Goal: Task Accomplishment & Management: Use online tool/utility

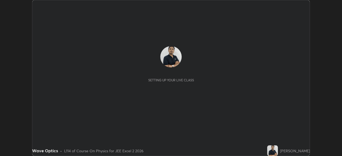
scroll to position [156, 342]
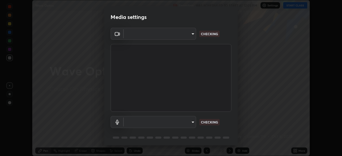
type input "39caa65dc23426385aa383ad0d0a4b68c28ae26f4a71cd21c25f84911154f6e3"
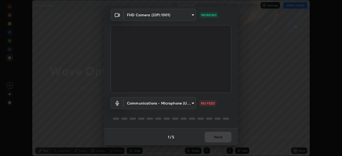
click at [189, 104] on body "Erase all Wave Optics Recording WAS SCHEDULED TO START AT 12:05 PM Settings STA…" at bounding box center [171, 78] width 342 height 156
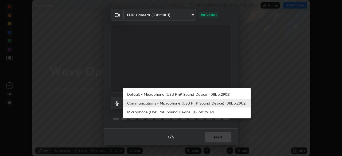
click at [191, 94] on li "Default - Microphone (USB PnP Sound Device) (08bb:2902)" at bounding box center [187, 94] width 128 height 9
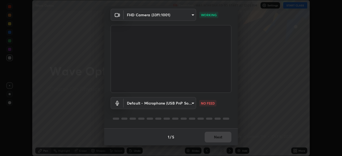
type input "default"
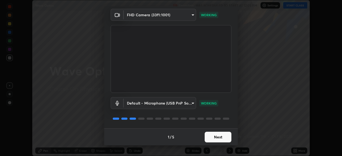
click at [224, 141] on button "Next" at bounding box center [218, 137] width 27 height 11
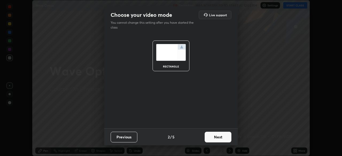
click at [224, 139] on button "Next" at bounding box center [218, 137] width 27 height 11
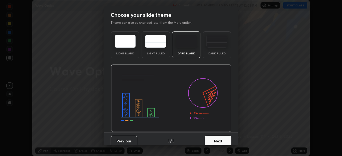
click at [225, 142] on button "Next" at bounding box center [218, 141] width 27 height 11
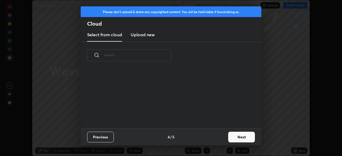
click at [235, 140] on button "Next" at bounding box center [241, 137] width 27 height 11
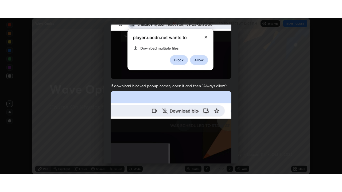
scroll to position [128, 0]
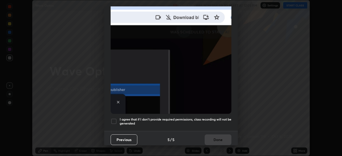
click at [115, 119] on div at bounding box center [114, 121] width 6 height 6
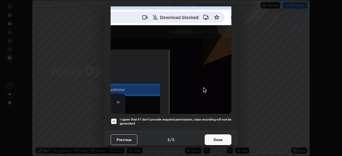
click at [225, 139] on button "Done" at bounding box center [218, 140] width 27 height 11
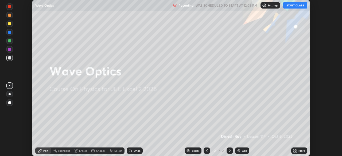
click at [301, 152] on div "More" at bounding box center [301, 151] width 7 height 3
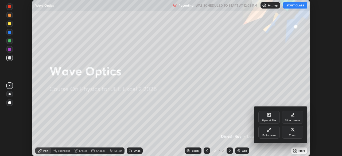
click at [273, 132] on div "Full screen" at bounding box center [268, 132] width 21 height 13
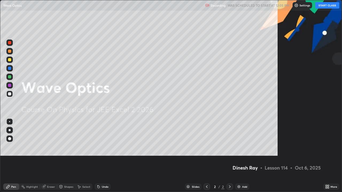
scroll to position [192, 342]
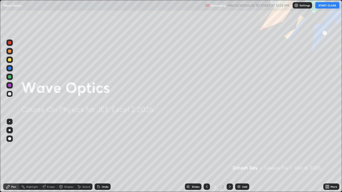
click at [329, 8] on button "START CLASS" at bounding box center [327, 5] width 24 height 6
click at [10, 129] on div at bounding box center [10, 130] width 2 height 2
click at [11, 60] on div at bounding box center [9, 59] width 3 height 3
click at [238, 156] on img at bounding box center [239, 187] width 4 height 4
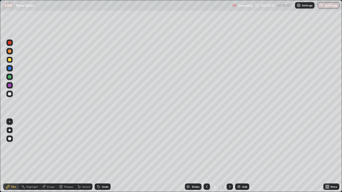
click at [11, 95] on div at bounding box center [9, 94] width 6 height 6
click at [9, 60] on div at bounding box center [9, 59] width 3 height 3
click at [103, 156] on div "Undo" at bounding box center [105, 187] width 7 height 3
click at [105, 156] on div "Undo" at bounding box center [105, 187] width 7 height 3
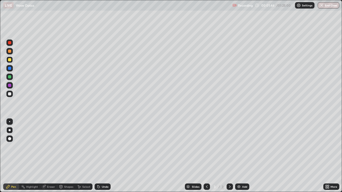
click at [105, 156] on div "Undo" at bounding box center [105, 187] width 7 height 3
click at [106, 156] on div "Undo" at bounding box center [103, 187] width 16 height 6
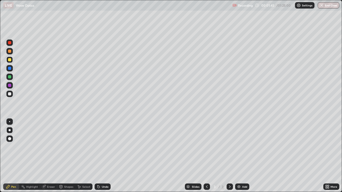
click at [104, 156] on div "Undo" at bounding box center [105, 187] width 7 height 3
click at [13, 93] on div at bounding box center [9, 94] width 6 height 6
click at [105, 156] on div "Undo" at bounding box center [103, 187] width 16 height 6
click at [9, 95] on div at bounding box center [9, 93] width 3 height 3
click at [9, 61] on div at bounding box center [9, 59] width 3 height 3
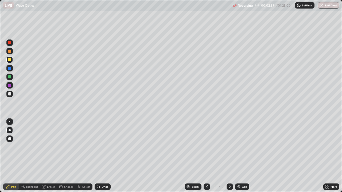
click at [9, 67] on div at bounding box center [9, 68] width 3 height 3
click at [10, 77] on div at bounding box center [9, 76] width 3 height 3
click at [12, 93] on div at bounding box center [9, 94] width 6 height 6
click at [9, 52] on div at bounding box center [9, 51] width 3 height 3
click at [8, 67] on div at bounding box center [9, 68] width 3 height 3
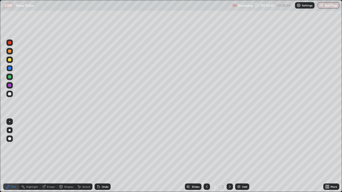
click at [10, 94] on div at bounding box center [9, 93] width 3 height 3
click at [10, 68] on div at bounding box center [9, 68] width 3 height 3
click at [104, 156] on div "Undo" at bounding box center [105, 187] width 7 height 3
click at [103, 156] on div "Undo" at bounding box center [103, 187] width 16 height 6
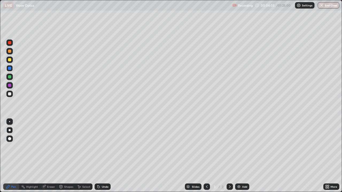
click at [103, 156] on div "Undo" at bounding box center [103, 187] width 16 height 6
click at [10, 61] on div at bounding box center [9, 59] width 3 height 3
click at [11, 95] on div at bounding box center [9, 93] width 3 height 3
click at [244, 156] on div "Add" at bounding box center [244, 187] width 5 height 3
click at [10, 60] on div at bounding box center [9, 59] width 3 height 3
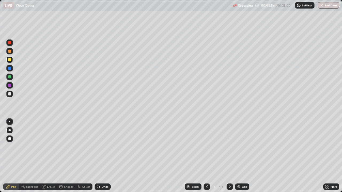
click at [10, 94] on div at bounding box center [9, 93] width 3 height 3
click at [12, 61] on div at bounding box center [9, 60] width 6 height 6
click at [10, 77] on div at bounding box center [9, 76] width 3 height 3
click at [10, 60] on div at bounding box center [9, 59] width 3 height 3
click at [102, 156] on div "Undo" at bounding box center [105, 187] width 7 height 3
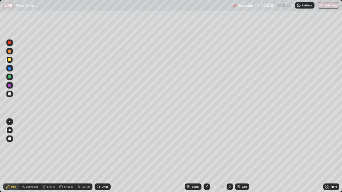
click at [104, 156] on div "Undo" at bounding box center [105, 187] width 7 height 3
click at [244, 156] on div "Add" at bounding box center [244, 187] width 5 height 3
click at [10, 94] on div at bounding box center [9, 93] width 3 height 3
click at [106, 156] on div "Undo" at bounding box center [103, 187] width 16 height 6
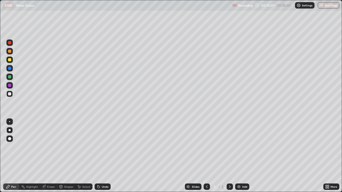
click at [106, 156] on div "Undo" at bounding box center [103, 187] width 16 height 6
click at [107, 156] on div "Undo" at bounding box center [103, 187] width 16 height 6
click at [8, 62] on div at bounding box center [9, 60] width 6 height 6
click at [10, 76] on div at bounding box center [9, 76] width 3 height 3
click at [9, 62] on div at bounding box center [9, 60] width 6 height 6
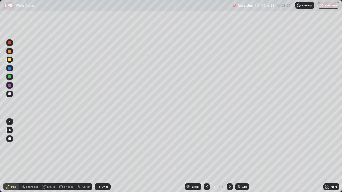
click at [104, 156] on div "Undo" at bounding box center [105, 187] width 7 height 3
click at [239, 156] on img at bounding box center [239, 187] width 4 height 4
click at [10, 60] on div at bounding box center [9, 59] width 3 height 3
click at [10, 69] on div at bounding box center [9, 68] width 3 height 3
click at [10, 60] on div at bounding box center [9, 59] width 3 height 3
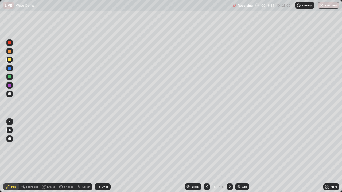
click at [13, 95] on div at bounding box center [9, 94] width 6 height 6
click at [10, 62] on div at bounding box center [9, 60] width 6 height 6
click at [47, 156] on div "Eraser" at bounding box center [51, 187] width 8 height 3
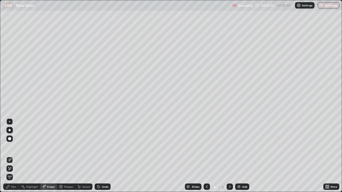
click at [12, 156] on div "Pen" at bounding box center [13, 187] width 5 height 3
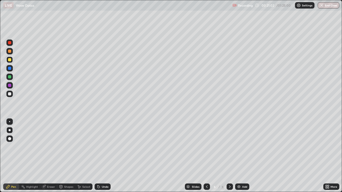
click at [48, 156] on div "Eraser" at bounding box center [48, 187] width 17 height 6
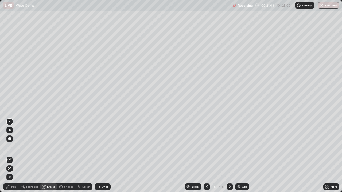
click at [12, 156] on div "Pen" at bounding box center [13, 187] width 5 height 3
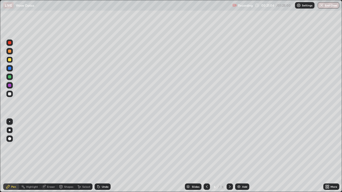
click at [10, 70] on div at bounding box center [9, 68] width 3 height 3
click at [50, 156] on div "Eraser" at bounding box center [48, 187] width 17 height 6
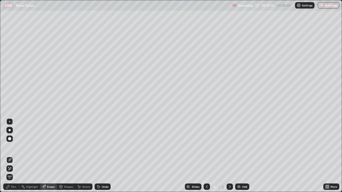
click at [13, 156] on div "Pen" at bounding box center [13, 187] width 5 height 3
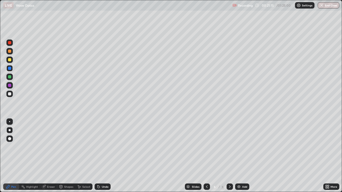
click at [11, 60] on div at bounding box center [9, 59] width 3 height 3
click at [47, 156] on div "Eraser" at bounding box center [51, 187] width 8 height 3
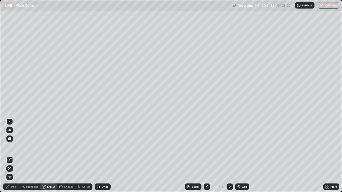
click at [12, 156] on div "Pen" at bounding box center [13, 187] width 5 height 3
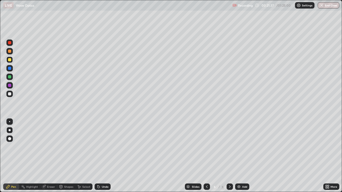
click at [47, 156] on div "Eraser" at bounding box center [48, 187] width 17 height 6
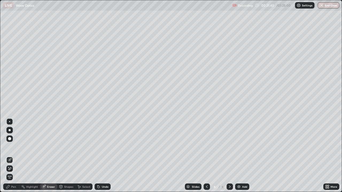
click at [11, 156] on div "Pen" at bounding box center [11, 187] width 16 height 6
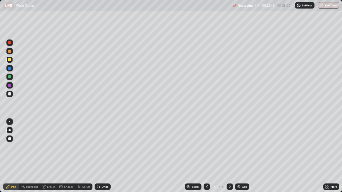
click at [10, 92] on div at bounding box center [9, 93] width 3 height 3
click at [104, 156] on div "Undo" at bounding box center [105, 187] width 7 height 3
click at [103, 156] on div "Undo" at bounding box center [105, 187] width 7 height 3
click at [102, 156] on div "Undo" at bounding box center [105, 187] width 7 height 3
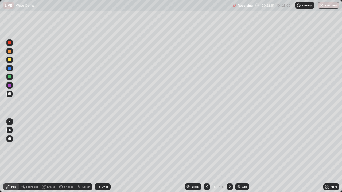
click at [102, 156] on div "Undo" at bounding box center [105, 187] width 7 height 3
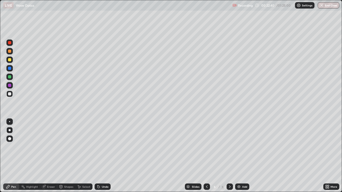
click at [104, 156] on div "Undo" at bounding box center [105, 187] width 7 height 3
click at [103, 156] on div "Undo" at bounding box center [105, 187] width 7 height 3
click at [101, 156] on div "Undo" at bounding box center [103, 187] width 16 height 6
click at [100, 156] on div "Undo" at bounding box center [103, 187] width 16 height 6
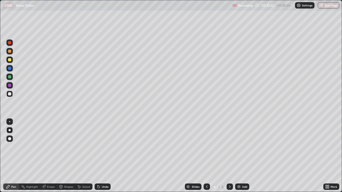
click at [100, 156] on div "Undo" at bounding box center [103, 187] width 16 height 6
click at [101, 156] on div "Undo" at bounding box center [103, 187] width 16 height 6
click at [102, 156] on div "Undo" at bounding box center [103, 187] width 16 height 6
click at [103, 156] on div "Undo" at bounding box center [105, 187] width 7 height 3
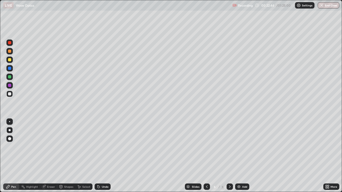
click at [101, 156] on div "Undo" at bounding box center [103, 187] width 16 height 6
click at [102, 156] on div "Undo" at bounding box center [103, 187] width 16 height 6
click at [104, 156] on div "Undo" at bounding box center [103, 187] width 16 height 6
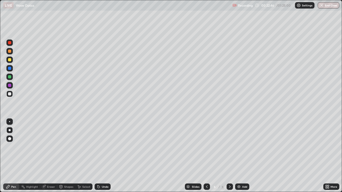
click at [104, 156] on div "Undo" at bounding box center [103, 187] width 16 height 6
click at [102, 156] on div "Undo" at bounding box center [105, 187] width 7 height 3
click at [104, 156] on div "Undo" at bounding box center [105, 187] width 7 height 3
click at [102, 156] on div "Undo" at bounding box center [105, 187] width 7 height 3
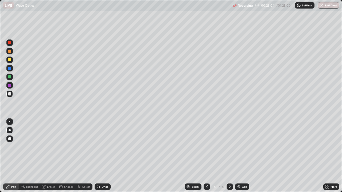
click at [102, 156] on div "Undo" at bounding box center [105, 187] width 7 height 3
click at [102, 156] on div "Undo" at bounding box center [103, 187] width 16 height 6
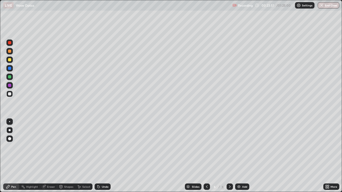
click at [101, 156] on div "Undo" at bounding box center [103, 187] width 16 height 6
click at [100, 156] on div "Undo" at bounding box center [103, 187] width 16 height 6
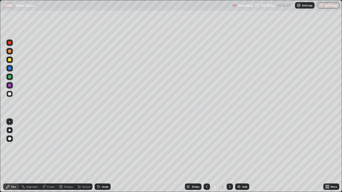
click at [10, 69] on div at bounding box center [9, 68] width 3 height 3
click at [240, 156] on img at bounding box center [239, 187] width 4 height 4
click at [10, 94] on div at bounding box center [9, 93] width 3 height 3
click at [11, 61] on div at bounding box center [9, 59] width 3 height 3
click at [102, 156] on div "Undo" at bounding box center [105, 187] width 7 height 3
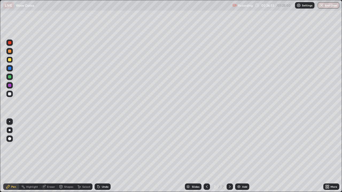
click at [100, 156] on div "Undo" at bounding box center [103, 187] width 16 height 6
click at [101, 156] on div "Undo" at bounding box center [103, 187] width 16 height 6
click at [100, 156] on div "Undo" at bounding box center [103, 187] width 16 height 6
click at [104, 156] on div "Undo" at bounding box center [105, 187] width 7 height 3
click at [11, 67] on div at bounding box center [9, 68] width 3 height 3
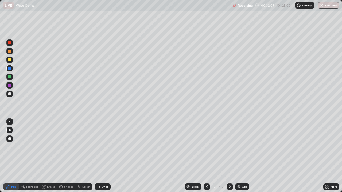
click at [241, 156] on div "Add" at bounding box center [242, 187] width 14 height 6
click at [12, 95] on div at bounding box center [9, 94] width 6 height 6
click at [11, 60] on div at bounding box center [9, 59] width 3 height 3
click at [10, 69] on div at bounding box center [9, 68] width 3 height 3
click at [103, 156] on div "Undo" at bounding box center [103, 187] width 16 height 6
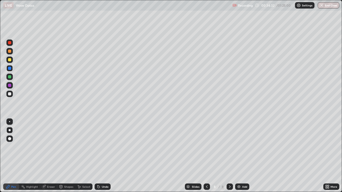
click at [103, 156] on div "Undo" at bounding box center [103, 187] width 16 height 6
click at [9, 62] on div at bounding box center [9, 60] width 6 height 6
click at [10, 94] on div at bounding box center [9, 93] width 3 height 3
click at [10, 77] on div at bounding box center [9, 76] width 3 height 3
click at [9, 93] on div at bounding box center [9, 93] width 3 height 3
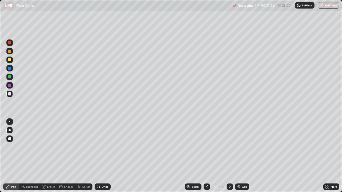
click at [8, 79] on div at bounding box center [9, 77] width 6 height 6
click at [241, 156] on div "Add" at bounding box center [242, 187] width 14 height 6
click at [11, 51] on div at bounding box center [9, 51] width 3 height 3
click at [106, 156] on div "Undo" at bounding box center [105, 187] width 7 height 3
click at [104, 156] on div "Undo" at bounding box center [103, 187] width 16 height 6
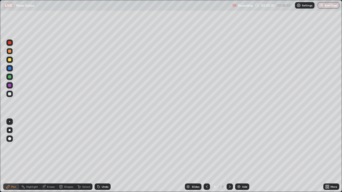
click at [104, 156] on div "Undo" at bounding box center [105, 187] width 7 height 3
click at [10, 95] on div at bounding box center [9, 93] width 3 height 3
click at [103, 156] on div "Undo" at bounding box center [105, 187] width 7 height 3
click at [102, 156] on div "Undo" at bounding box center [105, 187] width 7 height 3
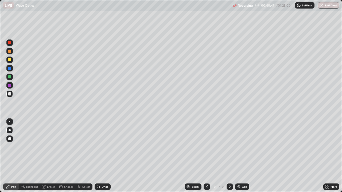
click at [102, 156] on div "Undo" at bounding box center [105, 187] width 7 height 3
click at [10, 62] on div at bounding box center [9, 60] width 6 height 6
click at [243, 156] on div "Add" at bounding box center [242, 187] width 14 height 6
click at [70, 156] on div "Shapes" at bounding box center [68, 187] width 9 height 3
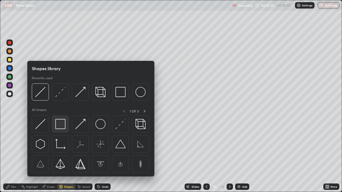
click at [62, 124] on img at bounding box center [60, 124] width 10 height 10
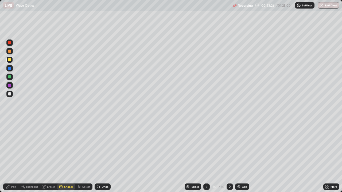
click at [107, 156] on div "Undo" at bounding box center [105, 187] width 7 height 3
click at [11, 96] on div at bounding box center [9, 94] width 6 height 6
click at [15, 156] on div "Pen" at bounding box center [11, 187] width 16 height 6
click at [12, 69] on div at bounding box center [9, 68] width 6 height 6
click at [8, 62] on div at bounding box center [9, 60] width 6 height 6
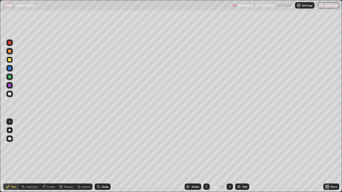
click at [7, 96] on div at bounding box center [9, 94] width 6 height 6
click at [102, 156] on div "Undo" at bounding box center [105, 187] width 7 height 3
click at [242, 156] on div "Add" at bounding box center [244, 187] width 5 height 3
click at [10, 58] on div at bounding box center [9, 59] width 3 height 3
click at [12, 93] on div at bounding box center [9, 94] width 6 height 6
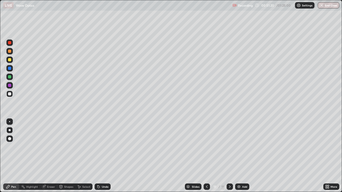
click at [10, 67] on div at bounding box center [9, 68] width 3 height 3
click at [8, 60] on div at bounding box center [9, 59] width 3 height 3
click at [10, 94] on div at bounding box center [9, 93] width 3 height 3
click at [12, 96] on div at bounding box center [9, 94] width 6 height 6
click at [106, 156] on div "Undo" at bounding box center [105, 187] width 7 height 3
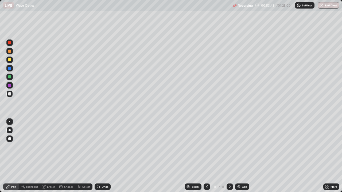
click at [10, 77] on div at bounding box center [9, 76] width 3 height 3
click at [10, 60] on div at bounding box center [9, 59] width 3 height 3
click at [8, 68] on div at bounding box center [9, 68] width 3 height 3
click at [50, 156] on div "Eraser" at bounding box center [51, 187] width 8 height 3
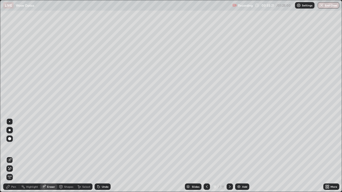
click at [11, 156] on div "Pen" at bounding box center [11, 187] width 16 height 6
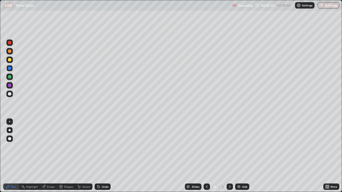
click at [9, 76] on div at bounding box center [9, 76] width 3 height 3
click at [104, 156] on div "Undo" at bounding box center [105, 187] width 7 height 3
click at [104, 156] on div "Undo" at bounding box center [103, 187] width 16 height 6
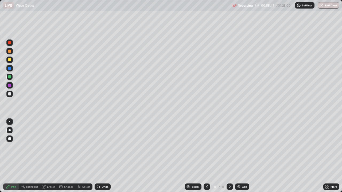
click at [104, 156] on div "Undo" at bounding box center [105, 187] width 7 height 3
click at [104, 156] on div "Undo" at bounding box center [103, 187] width 16 height 6
click at [243, 156] on div "Add" at bounding box center [242, 187] width 14 height 6
click at [11, 60] on div at bounding box center [9, 59] width 3 height 3
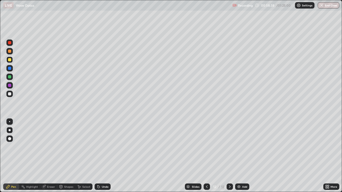
click at [105, 156] on div "Undo" at bounding box center [105, 187] width 7 height 3
click at [103, 156] on div "Undo" at bounding box center [105, 187] width 7 height 3
click at [206, 156] on icon at bounding box center [207, 187] width 4 height 4
click at [48, 156] on div "Eraser" at bounding box center [51, 187] width 8 height 3
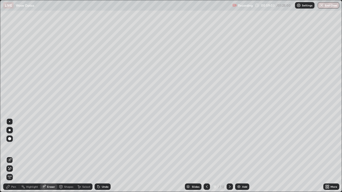
click at [12, 156] on div "Pen" at bounding box center [13, 187] width 5 height 3
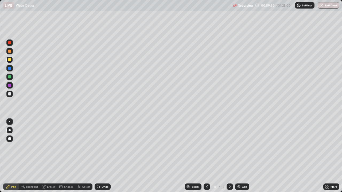
click at [228, 156] on icon at bounding box center [230, 187] width 4 height 4
click at [68, 156] on div "Shapes" at bounding box center [68, 187] width 9 height 3
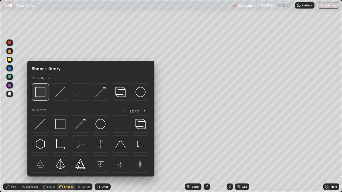
click at [44, 96] on img at bounding box center [40, 92] width 10 height 10
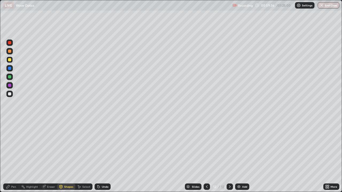
click at [102, 156] on div "Undo" at bounding box center [105, 187] width 7 height 3
click at [71, 156] on div "Shapes" at bounding box center [66, 187] width 18 height 6
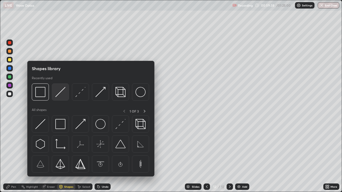
click at [62, 98] on div at bounding box center [60, 92] width 17 height 17
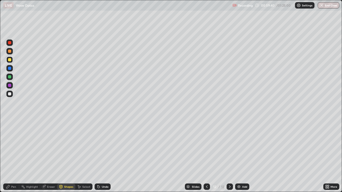
click at [108, 156] on div "Undo" at bounding box center [103, 187] width 16 height 6
click at [109, 156] on div "Undo" at bounding box center [103, 187] width 16 height 6
click at [10, 94] on div at bounding box center [9, 93] width 3 height 3
click at [103, 156] on div "Undo" at bounding box center [105, 187] width 7 height 3
click at [15, 156] on div "Pen" at bounding box center [11, 187] width 16 height 6
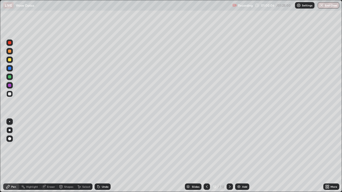
click at [11, 58] on div at bounding box center [9, 60] width 6 height 6
click at [102, 156] on div "Undo" at bounding box center [105, 187] width 7 height 3
click at [9, 95] on div at bounding box center [9, 93] width 3 height 3
click at [9, 69] on div at bounding box center [9, 68] width 3 height 3
click at [10, 62] on div at bounding box center [9, 60] width 6 height 6
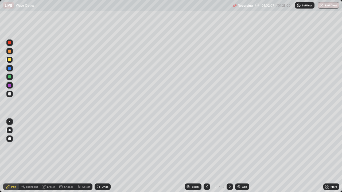
click at [102, 156] on div "Undo" at bounding box center [103, 187] width 16 height 6
click at [242, 156] on div "Add" at bounding box center [244, 187] width 5 height 3
click at [10, 96] on div at bounding box center [9, 94] width 6 height 6
click at [208, 156] on icon at bounding box center [207, 187] width 4 height 4
click at [229, 156] on icon at bounding box center [230, 187] width 4 height 4
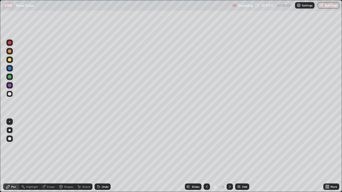
click at [242, 156] on div "Add" at bounding box center [244, 187] width 5 height 3
click at [9, 51] on div at bounding box center [9, 51] width 3 height 3
click at [11, 69] on div at bounding box center [9, 68] width 3 height 3
click at [11, 95] on div at bounding box center [9, 94] width 6 height 6
click at [9, 61] on div at bounding box center [9, 59] width 3 height 3
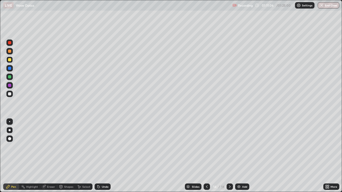
click at [105, 156] on div "Undo" at bounding box center [103, 187] width 16 height 6
click at [243, 156] on div "Add" at bounding box center [244, 187] width 5 height 3
click at [11, 97] on div at bounding box center [9, 94] width 6 height 6
click at [103, 156] on div "Undo" at bounding box center [105, 187] width 7 height 3
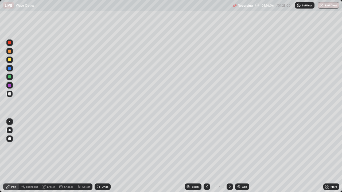
click at [102, 156] on div "Undo" at bounding box center [105, 187] width 7 height 3
click at [67, 156] on div "Shapes" at bounding box center [66, 187] width 18 height 6
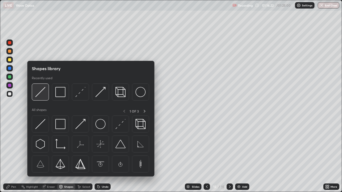
click at [44, 96] on img at bounding box center [40, 92] width 10 height 10
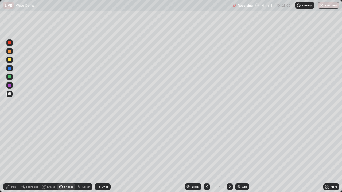
click at [10, 58] on div at bounding box center [9, 59] width 3 height 3
click at [13, 156] on div "Pen" at bounding box center [11, 187] width 16 height 6
click at [65, 156] on div "Shapes" at bounding box center [68, 187] width 9 height 3
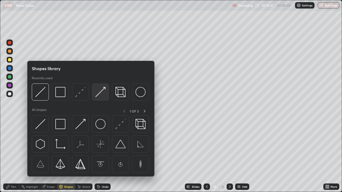
click at [102, 96] on img at bounding box center [100, 92] width 10 height 10
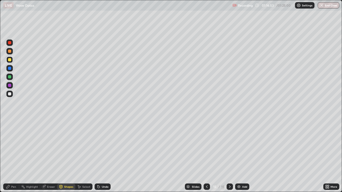
click at [11, 156] on div "Pen" at bounding box center [13, 187] width 5 height 3
click at [9, 96] on div at bounding box center [9, 94] width 6 height 6
click at [9, 60] on div at bounding box center [9, 59] width 3 height 3
click at [103, 156] on div "Undo" at bounding box center [103, 187] width 16 height 6
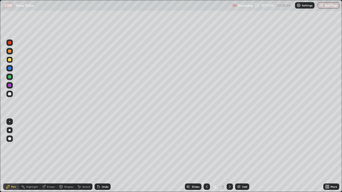
click at [103, 156] on div "Undo" at bounding box center [103, 187] width 16 height 6
click at [101, 156] on div "Undo" at bounding box center [103, 187] width 16 height 6
click at [10, 68] on div at bounding box center [9, 68] width 3 height 3
click at [46, 156] on div "Eraser" at bounding box center [48, 187] width 17 height 6
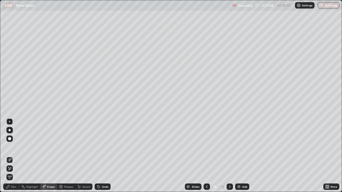
click at [12, 156] on div "Pen" at bounding box center [11, 187] width 16 height 6
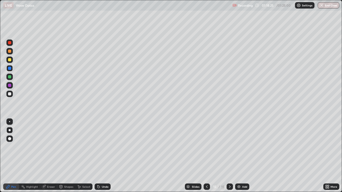
click at [10, 62] on div at bounding box center [9, 60] width 6 height 6
click at [51, 156] on div "Eraser" at bounding box center [51, 187] width 8 height 3
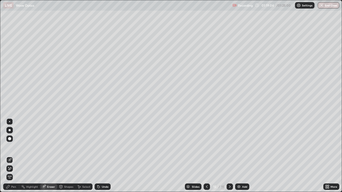
click at [14, 156] on div "Pen" at bounding box center [11, 187] width 16 height 6
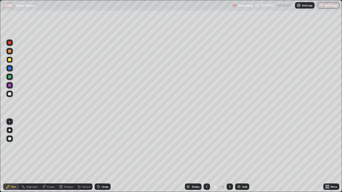
click at [10, 78] on div at bounding box center [9, 76] width 3 height 3
click at [10, 60] on div at bounding box center [9, 59] width 3 height 3
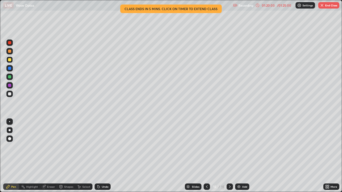
click at [103, 156] on div "Undo" at bounding box center [103, 187] width 16 height 6
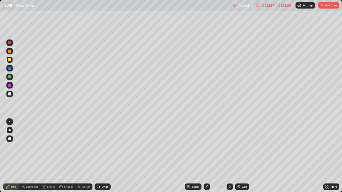
click at [333, 6] on button "End Class" at bounding box center [328, 5] width 21 height 6
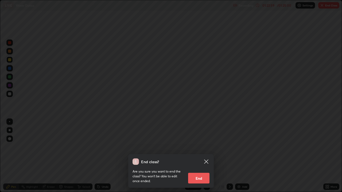
click at [202, 156] on button "End" at bounding box center [198, 178] width 21 height 11
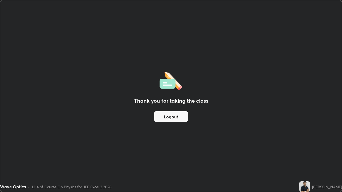
click at [178, 117] on button "Logout" at bounding box center [171, 116] width 34 height 11
